Goal: Obtain resource: Obtain resource

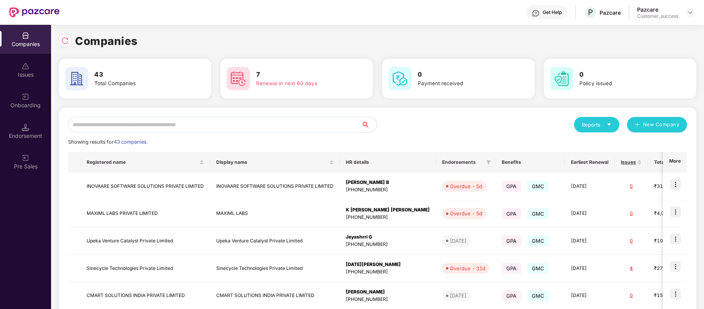
click at [165, 124] on input "text" at bounding box center [214, 124] width 293 height 15
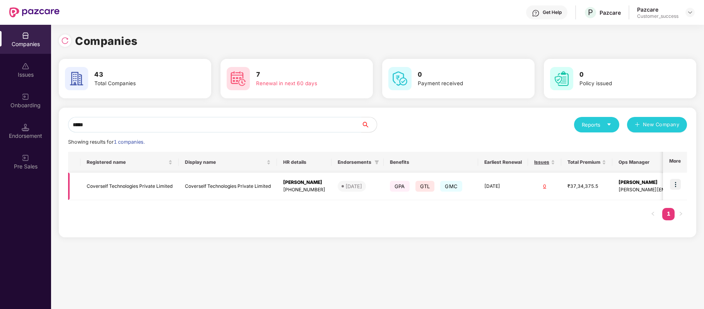
type input "*****"
click at [144, 183] on td "Coverself Technologies Private Limited" at bounding box center [129, 185] width 98 height 27
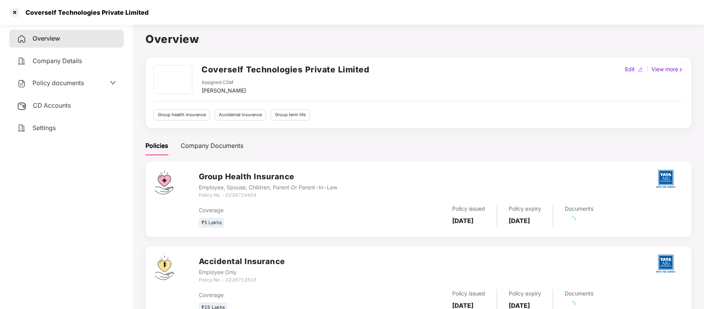
click at [70, 81] on span "Policy documents" at bounding box center [57, 83] width 51 height 8
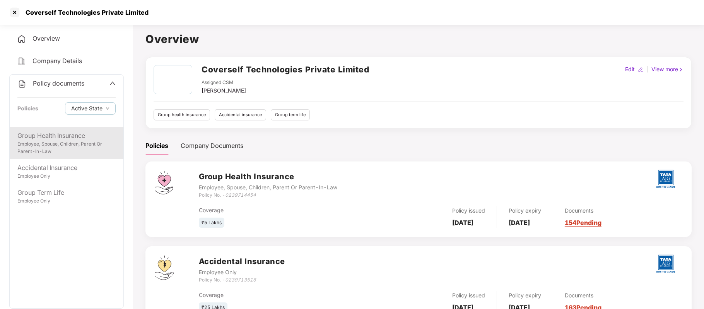
click at [64, 135] on div "Group Health Insurance" at bounding box center [66, 136] width 98 height 10
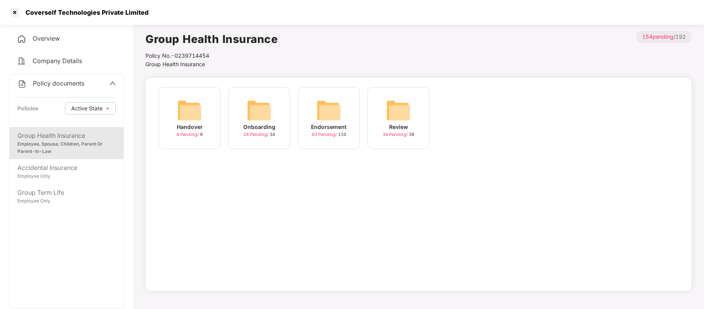
click at [70, 57] on span "Company Details" at bounding box center [56, 61] width 49 height 8
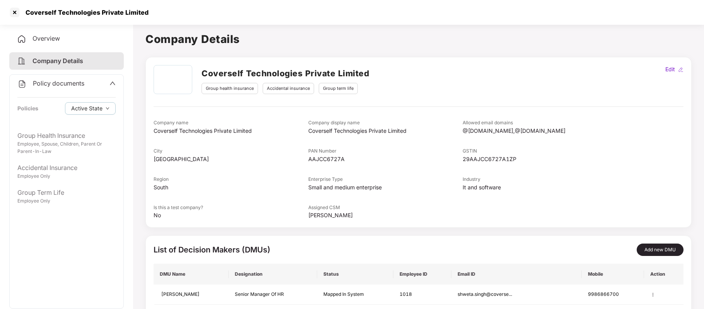
click at [115, 83] on div "Policy documents Policies Active State" at bounding box center [67, 101] width 114 height 52
click at [111, 81] on icon "up" at bounding box center [112, 83] width 6 height 6
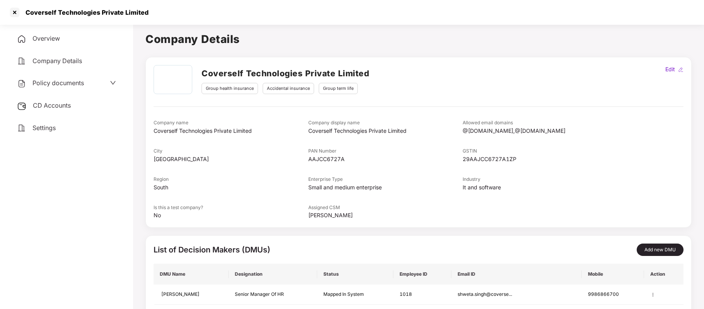
click at [57, 42] on div "Overview" at bounding box center [66, 39] width 114 height 18
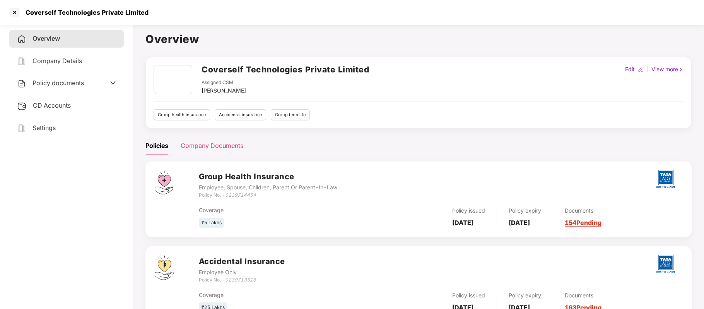
click at [210, 143] on div "Company Documents" at bounding box center [212, 146] width 63 height 10
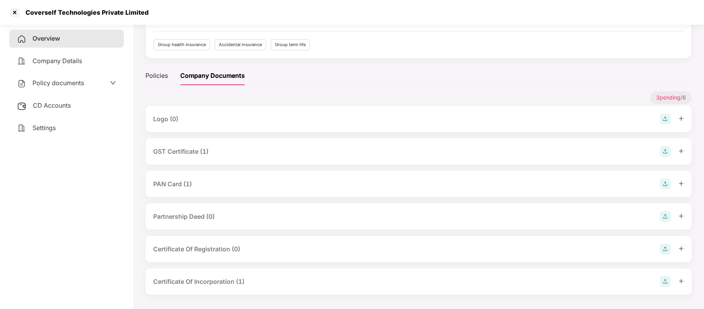
scroll to position [71, 0]
click at [198, 152] on div "GST Certificate (1)" at bounding box center [180, 150] width 55 height 10
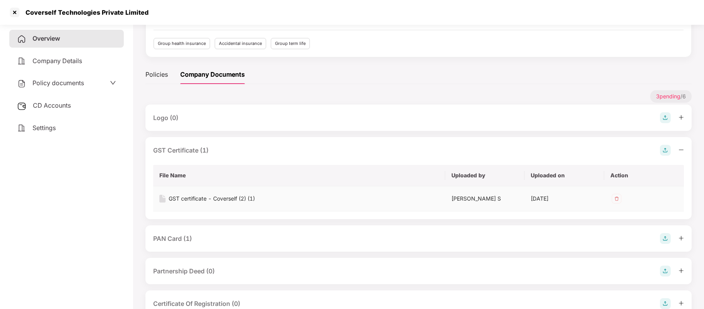
click at [203, 198] on div "GST certificate - Coverself (2) (1)" at bounding box center [212, 198] width 86 height 9
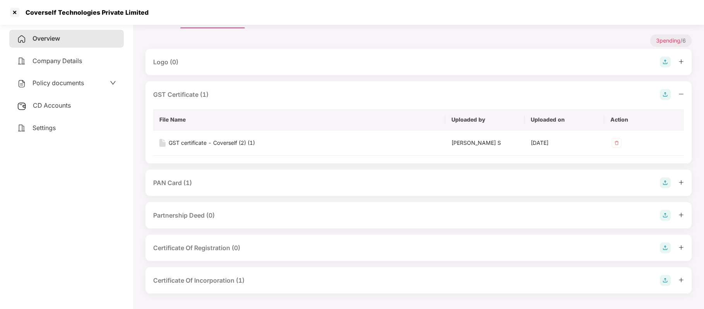
click at [217, 182] on div "PAN Card (1)" at bounding box center [418, 182] width 530 height 11
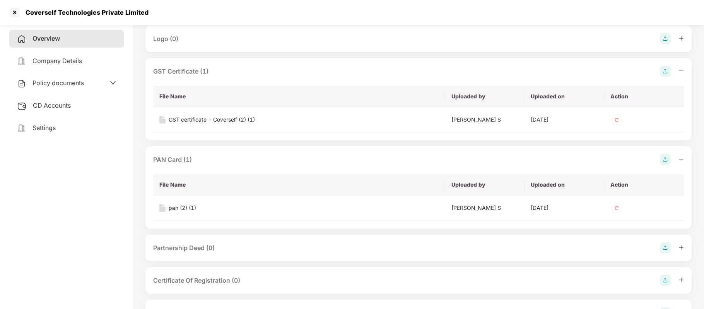
scroll to position [150, 0]
